Goal: Find specific page/section: Find specific page/section

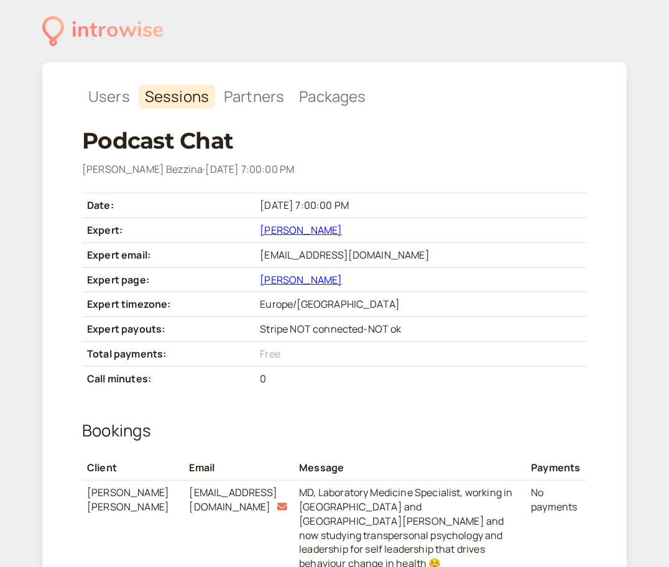
scroll to position [133, 0]
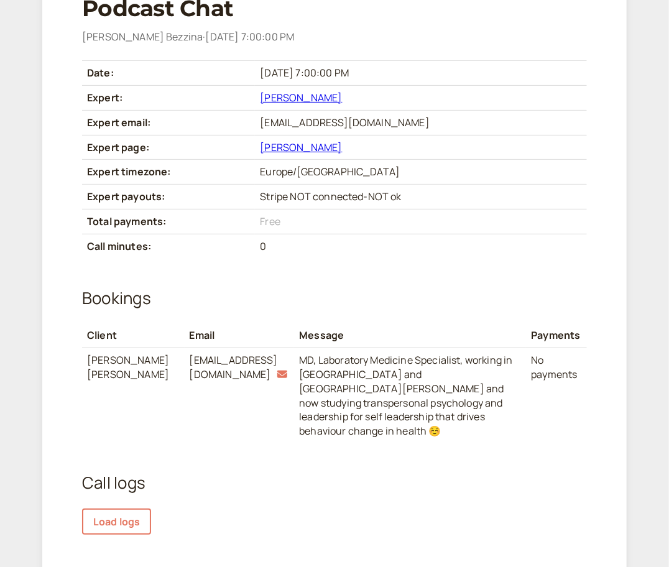
click at [324, 99] on link "Neville Bezzina" at bounding box center [301, 98] width 82 height 14
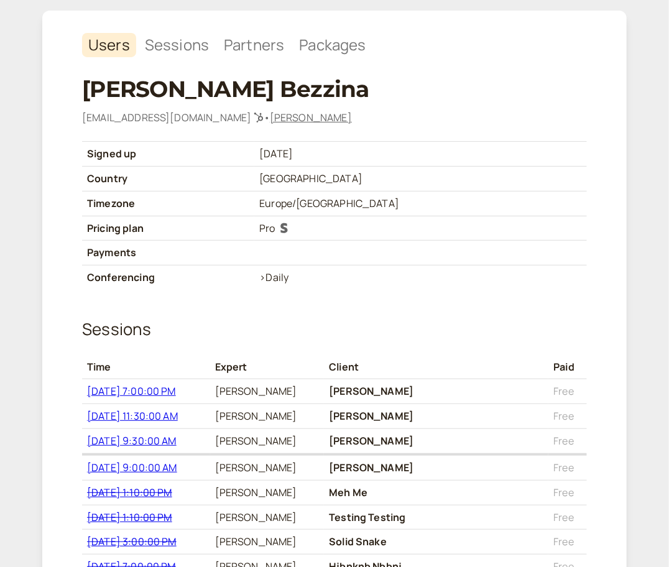
scroll to position [50, 0]
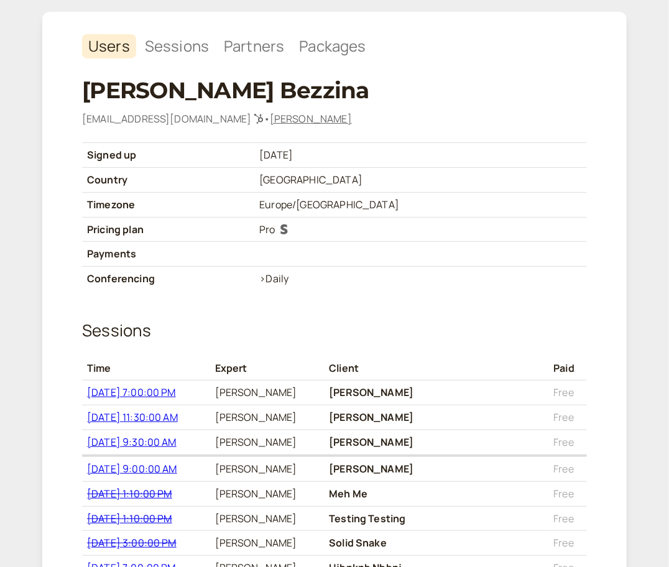
click at [270, 119] on link "neville-bezzina" at bounding box center [311, 119] width 82 height 14
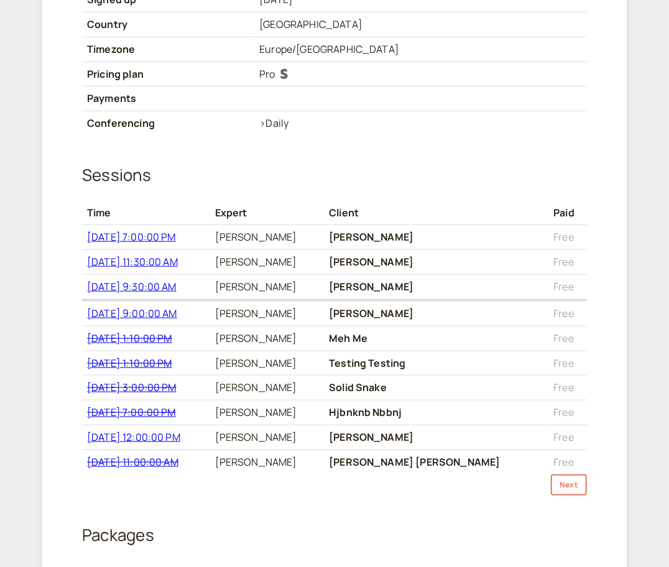
scroll to position [207, 0]
click at [172, 312] on span "7/30/2025, 9:00:00 AM" at bounding box center [132, 313] width 90 height 14
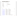
scroll to position [86, 0]
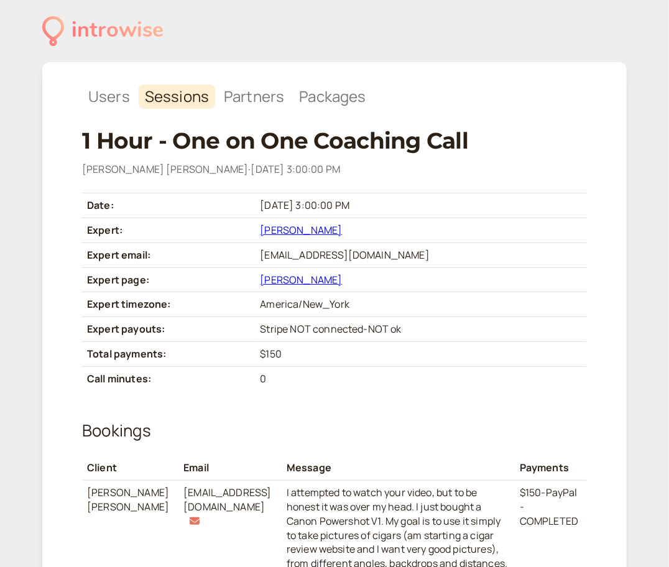
click at [301, 230] on link "[PERSON_NAME]" at bounding box center [301, 230] width 82 height 14
